Goal: Task Accomplishment & Management: Use online tool/utility

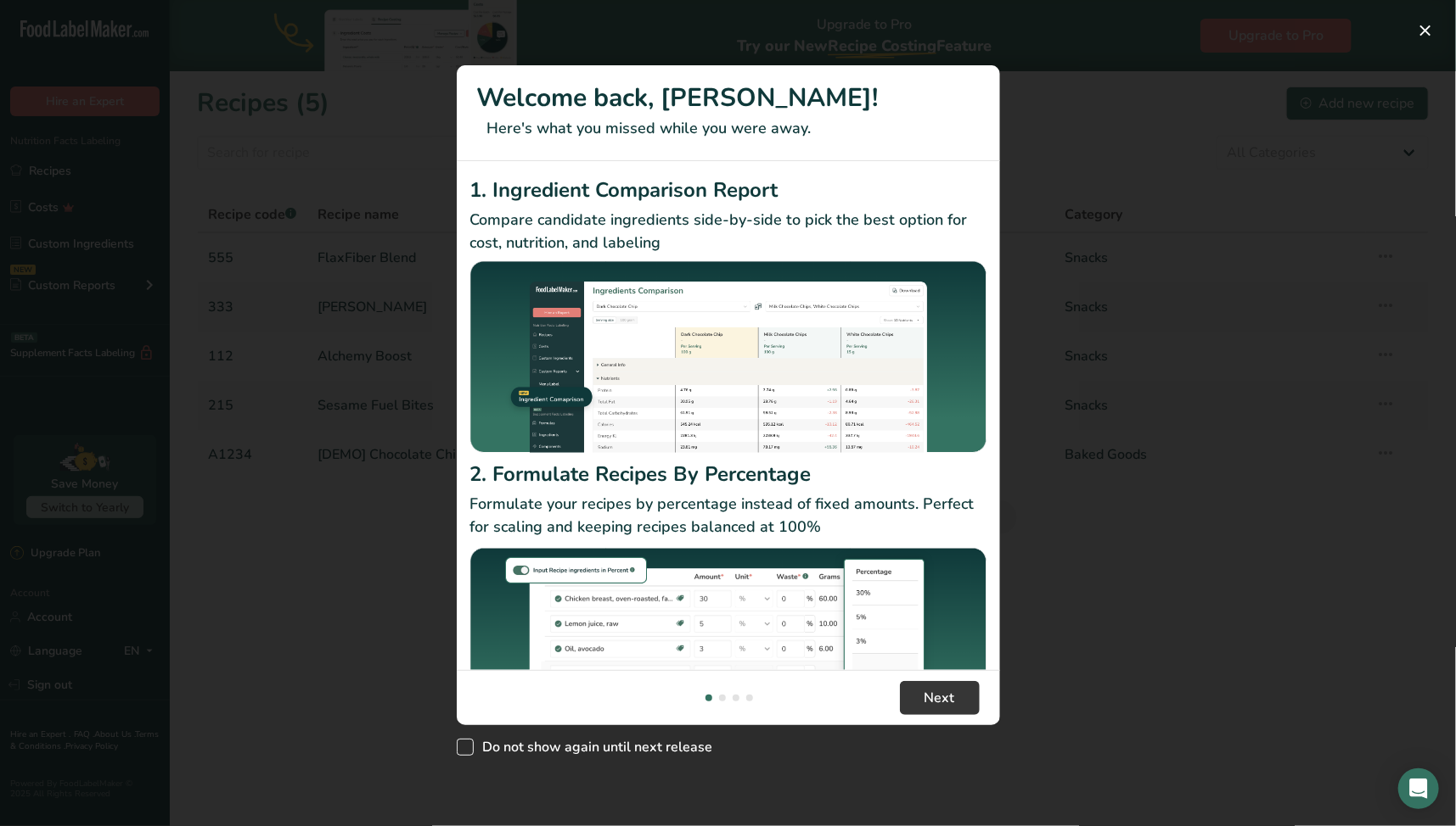
click at [598, 747] on span "Do not show again until next release" at bounding box center [593, 746] width 239 height 17
click at [468, 747] on input "Do not show again until next release" at bounding box center [462, 746] width 11 height 11
checkbox input "true"
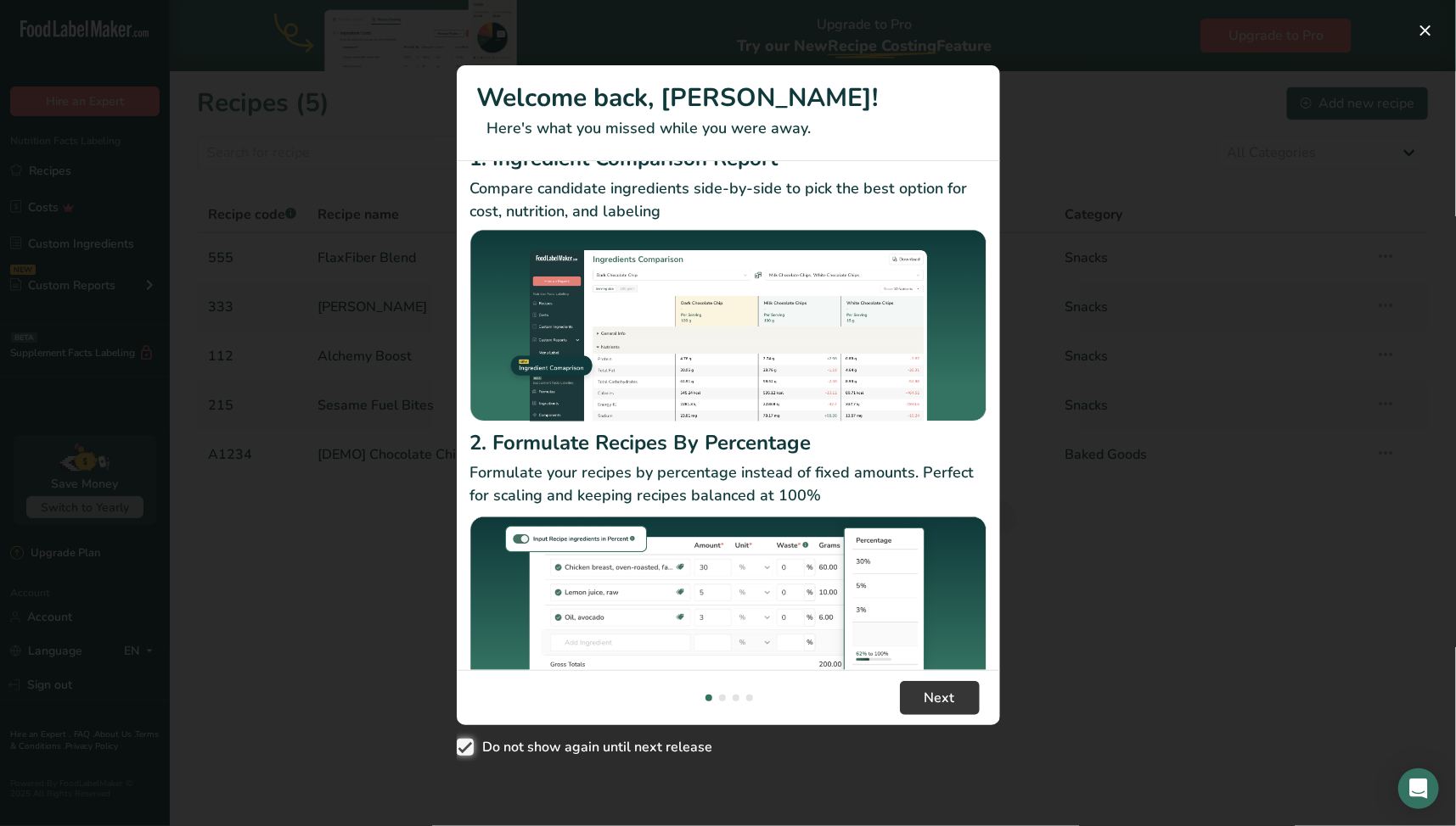
scroll to position [90, 0]
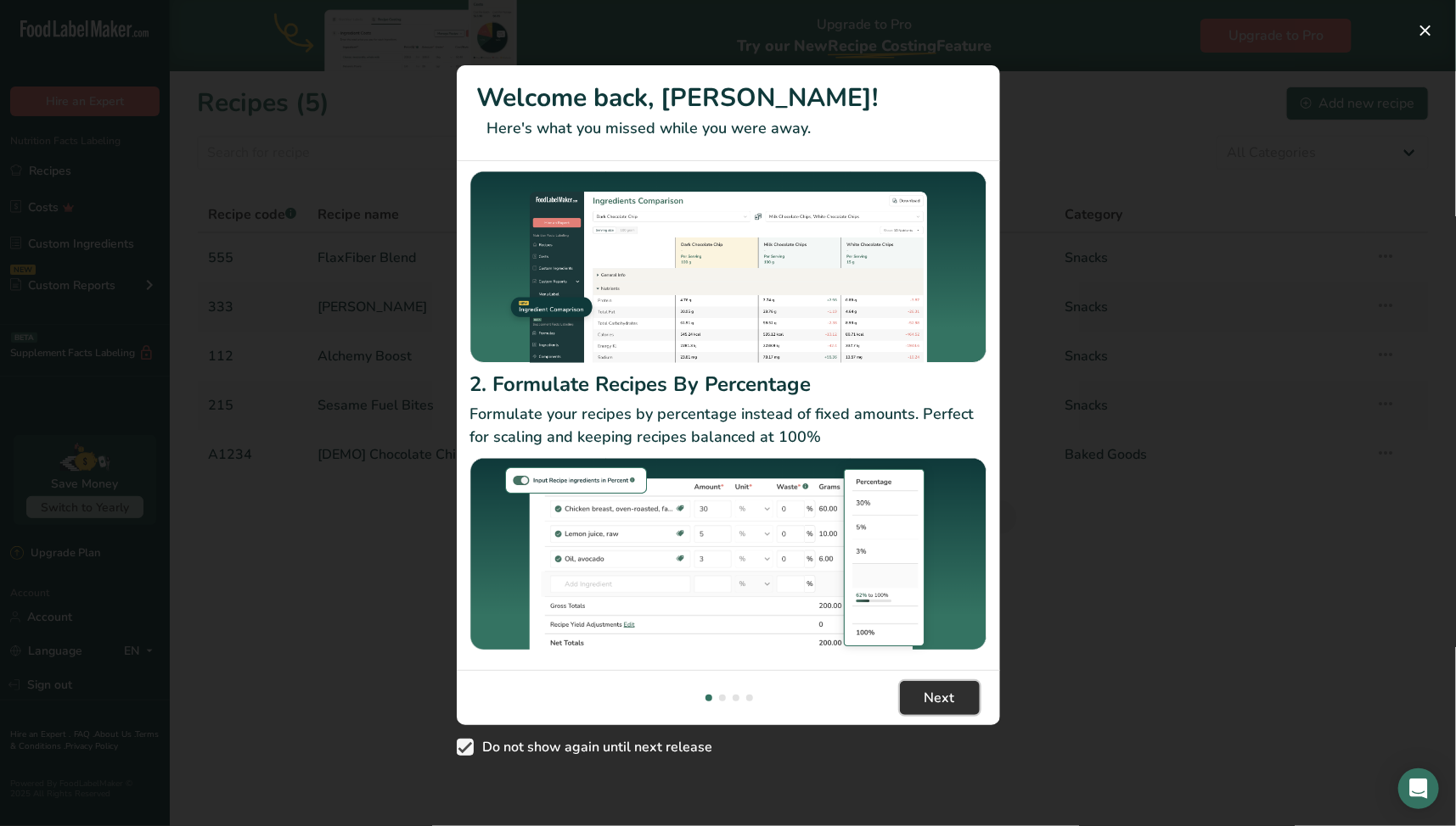
click at [939, 694] on span "Next" at bounding box center [939, 697] width 31 height 20
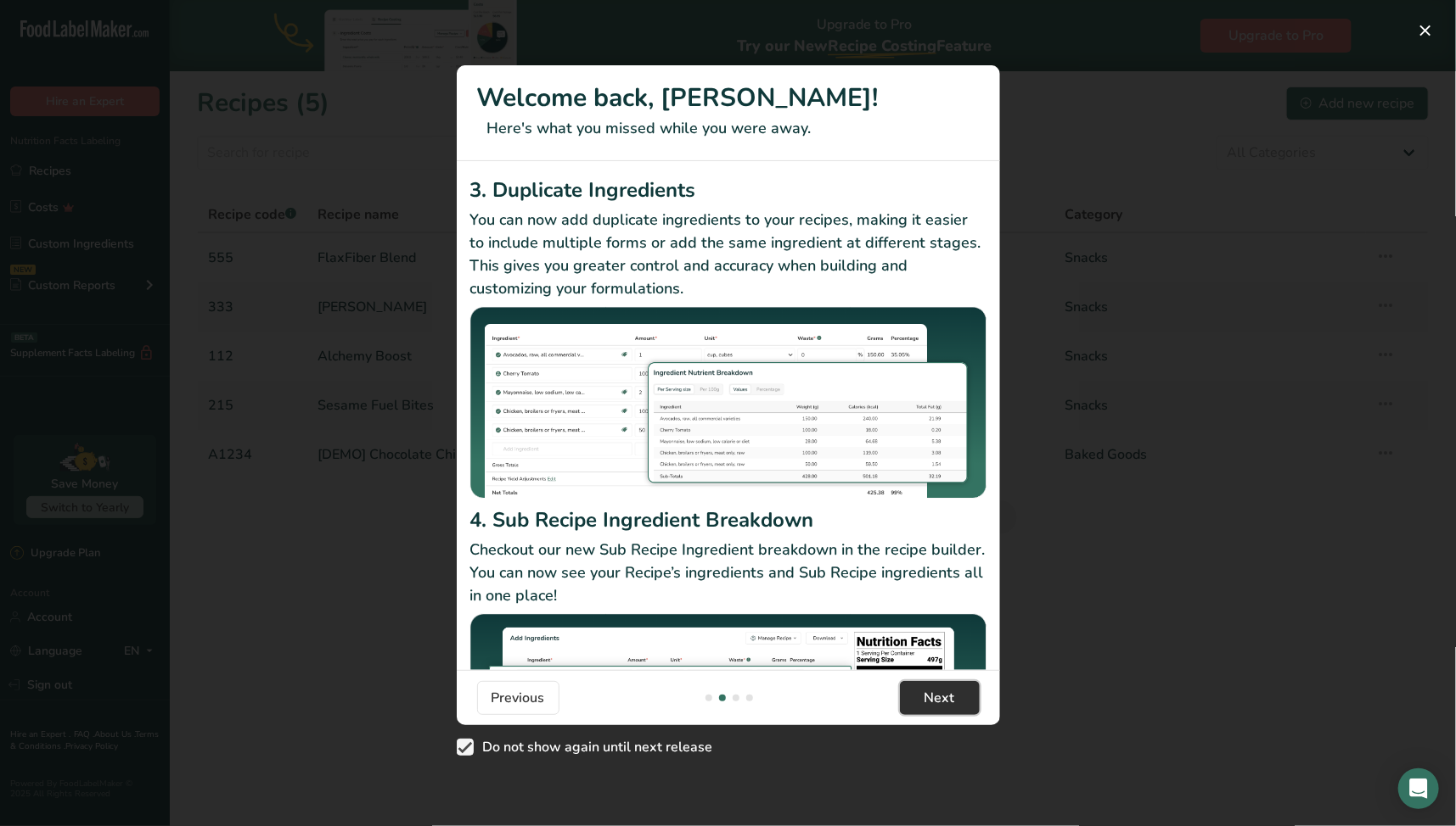
click at [939, 700] on span "Next" at bounding box center [939, 697] width 31 height 20
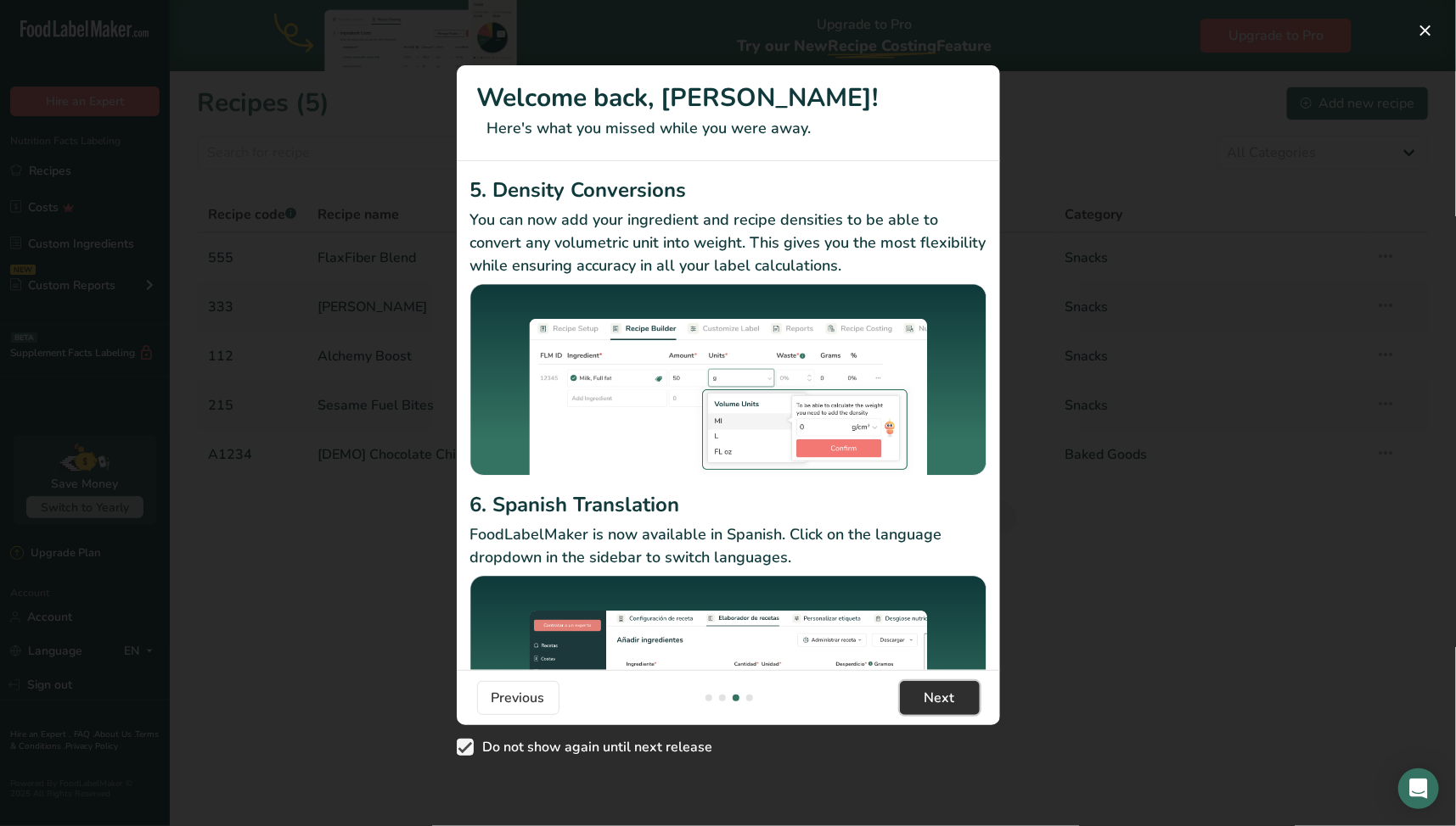
click at [939, 700] on span "Next" at bounding box center [939, 697] width 31 height 20
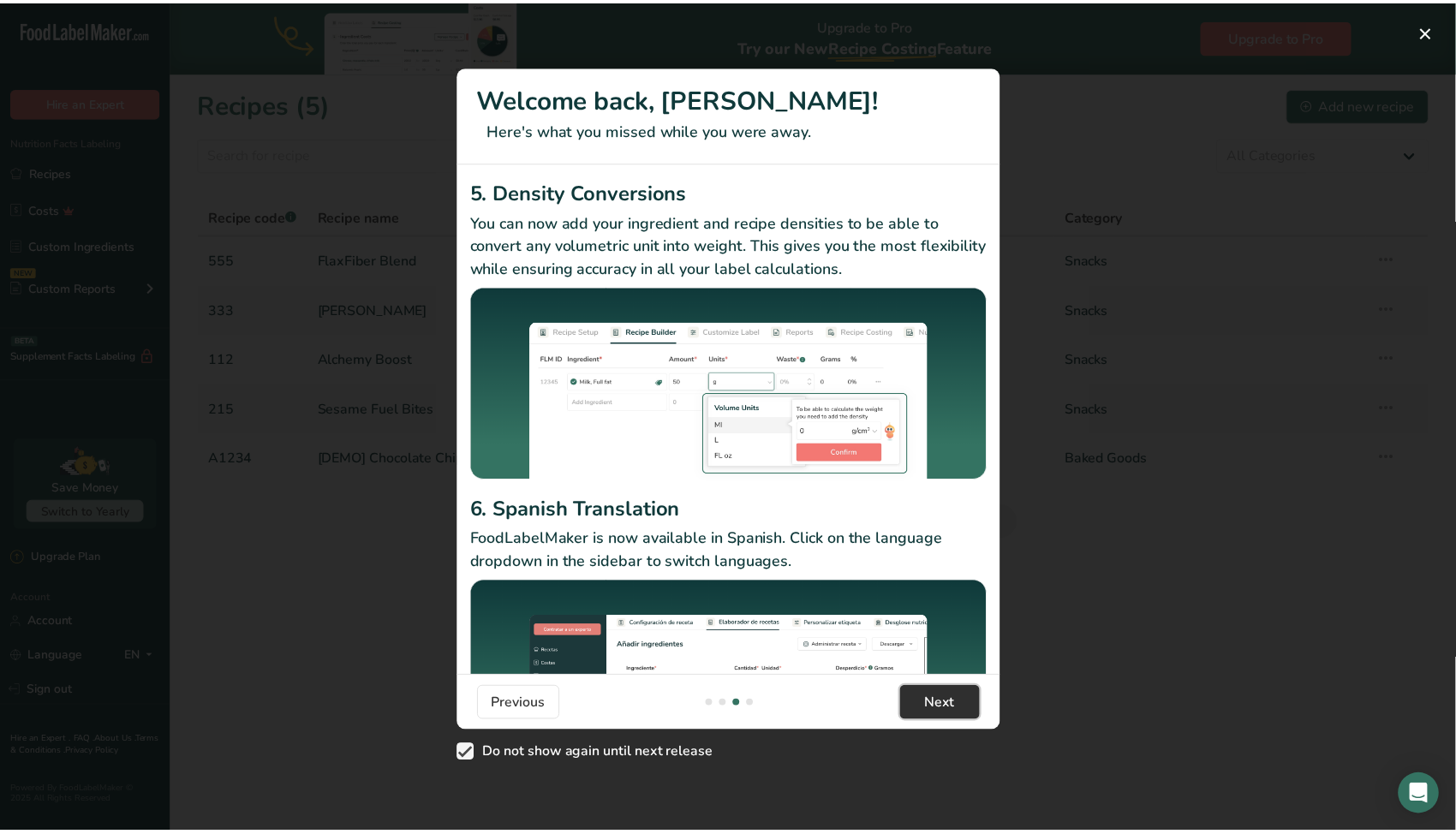
scroll to position [0, 1644]
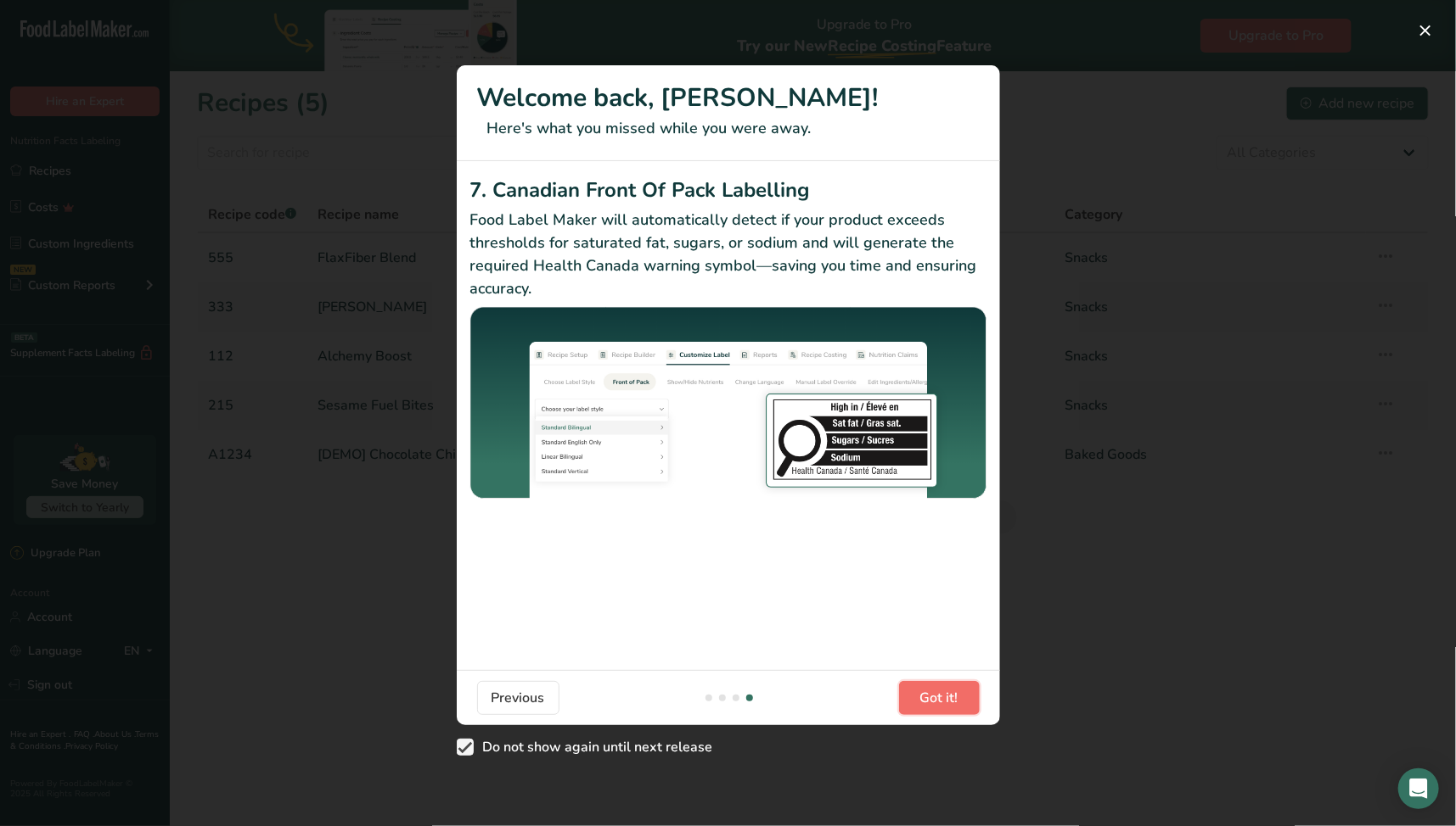
click at [939, 700] on span "Got it!" at bounding box center [939, 697] width 39 height 20
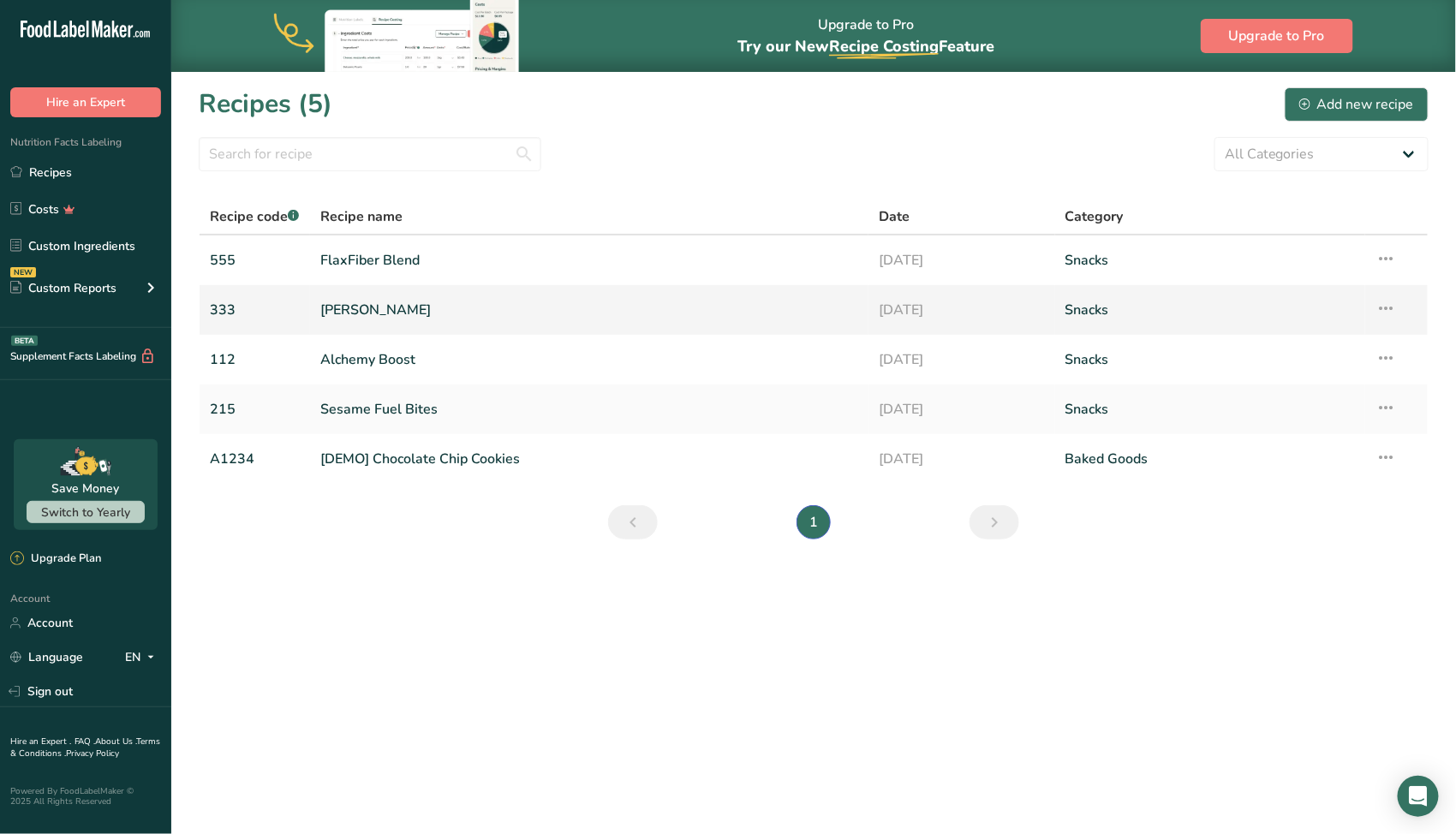
click at [402, 304] on link "[PERSON_NAME]" at bounding box center [590, 310] width 539 height 36
